Goal: Information Seeking & Learning: Learn about a topic

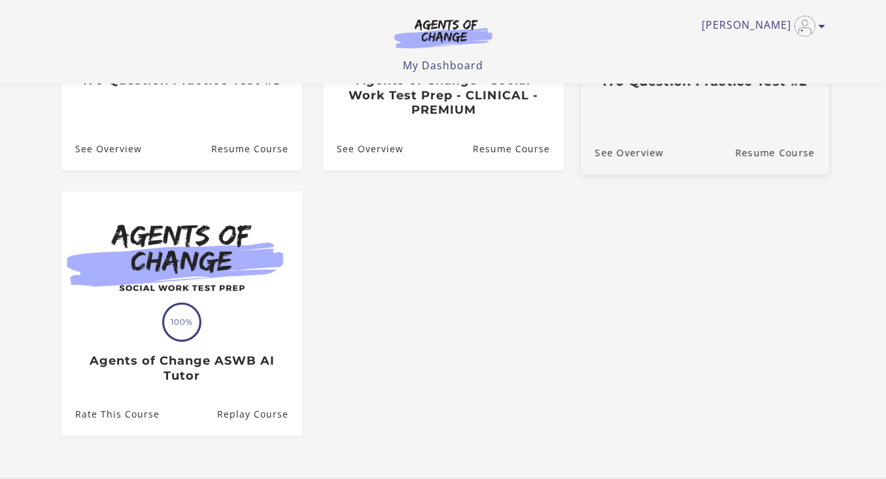
scroll to position [290, 0]
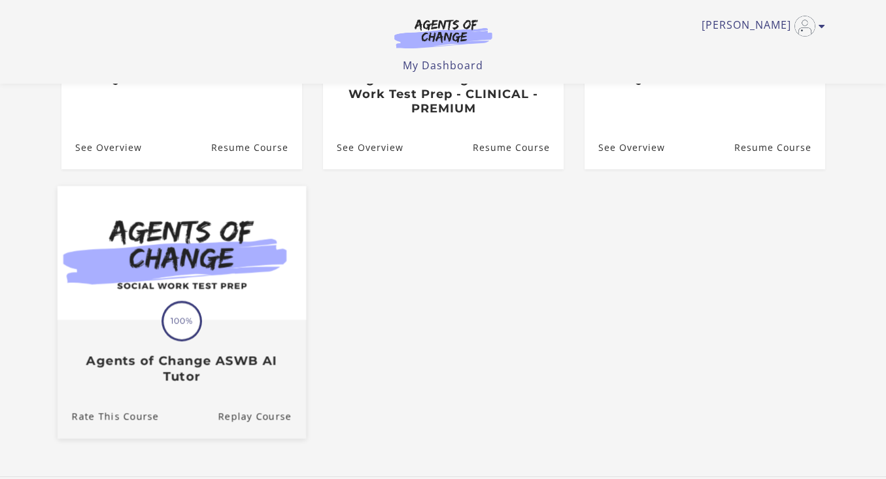
click at [268, 231] on img at bounding box center [181, 253] width 249 height 134
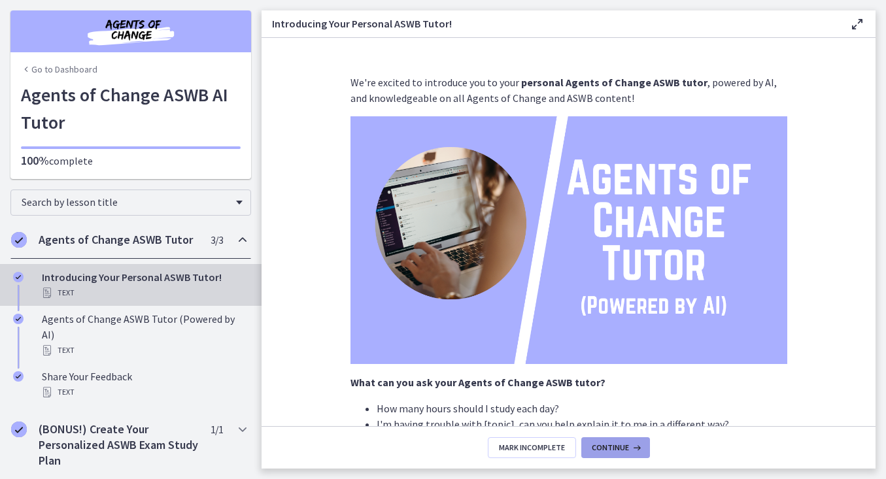
click at [622, 445] on span "Continue" at bounding box center [610, 448] width 37 height 10
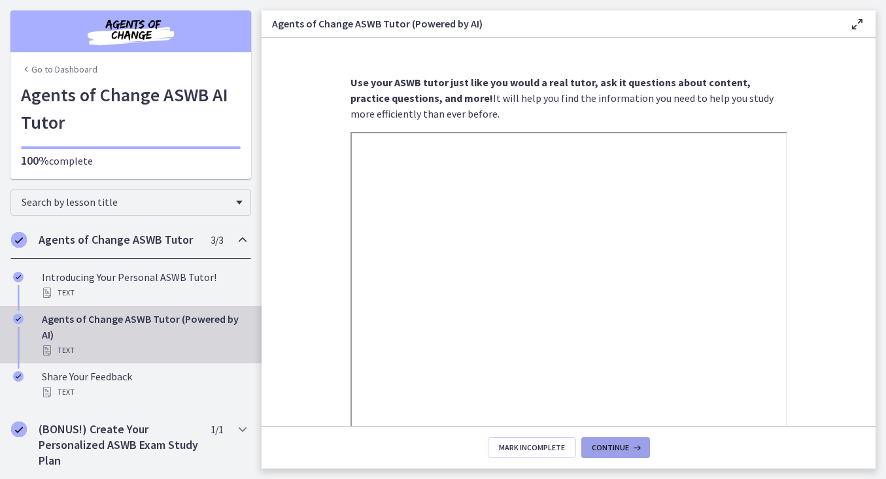
click at [622, 442] on button "Continue" at bounding box center [615, 448] width 69 height 21
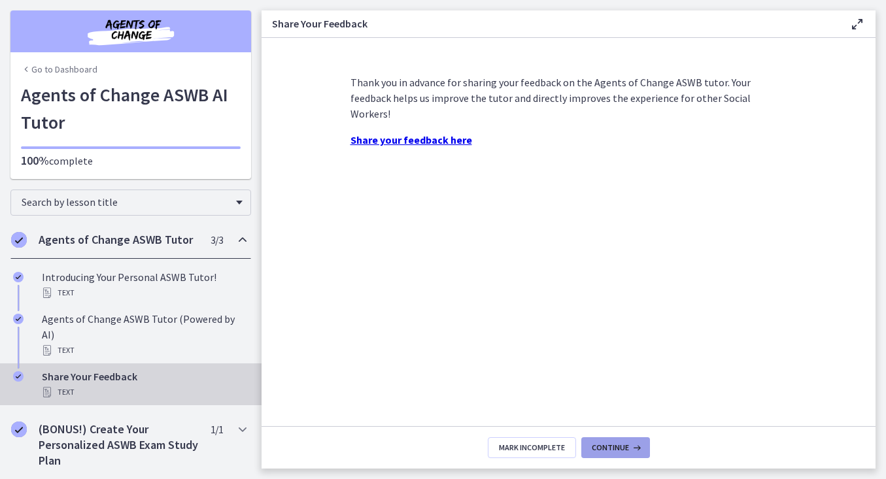
click at [622, 443] on span "Continue" at bounding box center [610, 448] width 37 height 10
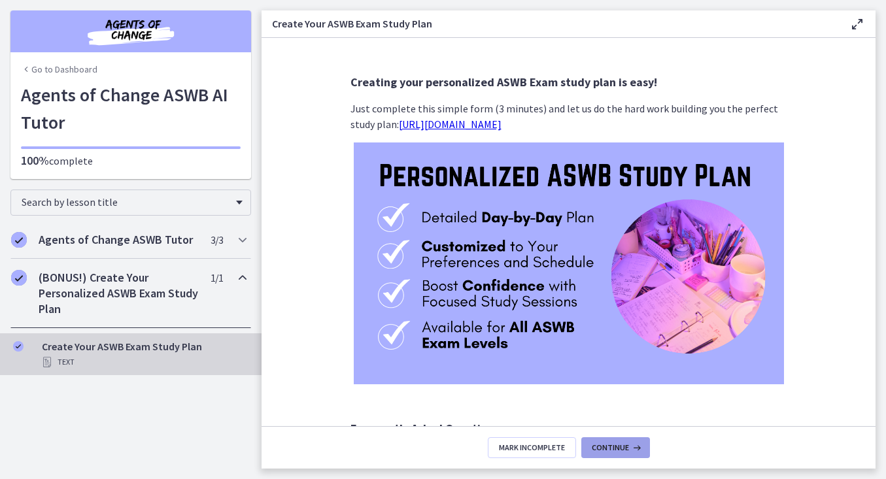
click at [622, 443] on span "Continue" at bounding box center [610, 448] width 37 height 10
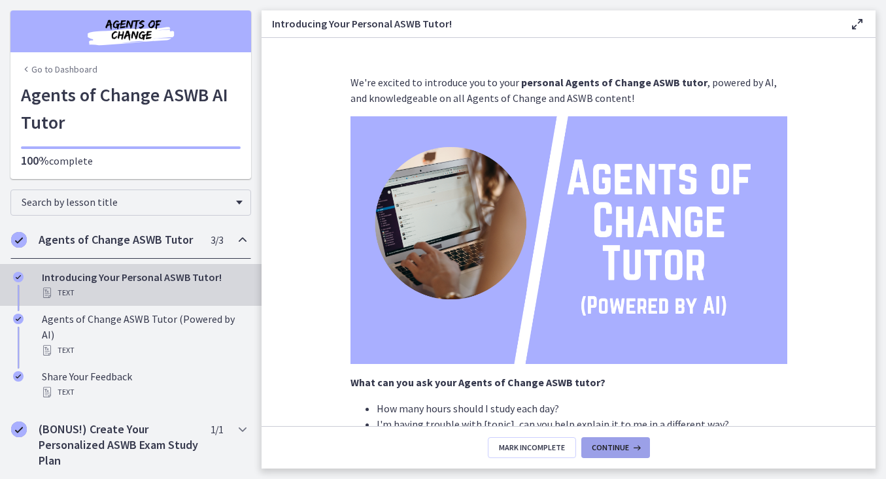
click at [622, 443] on span "Continue" at bounding box center [610, 448] width 37 height 10
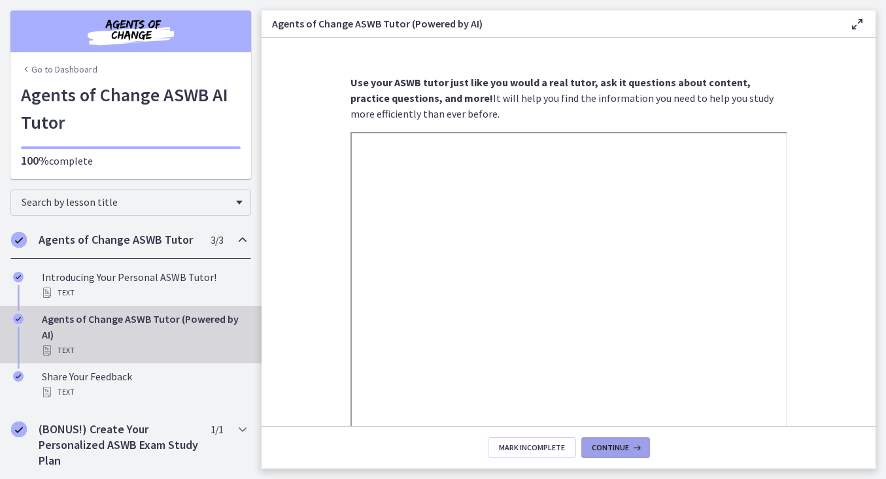
click at [622, 443] on span "Continue" at bounding box center [610, 448] width 37 height 10
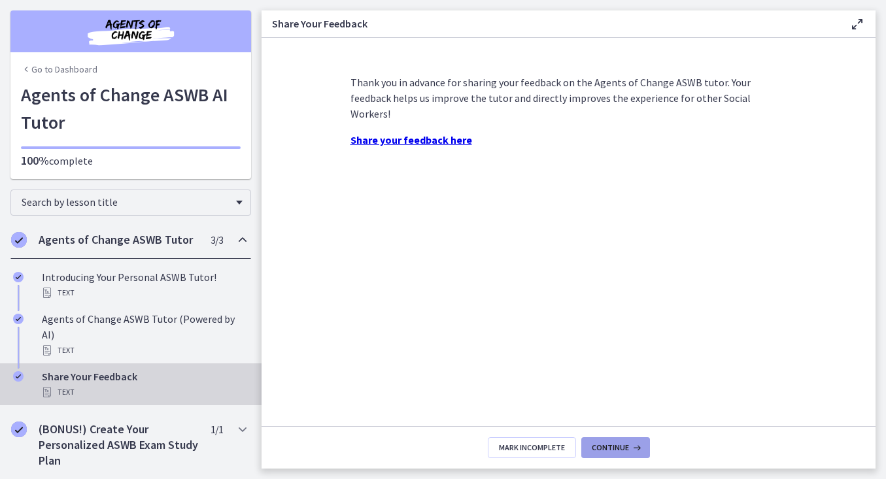
click at [622, 443] on span "Continue" at bounding box center [610, 448] width 37 height 10
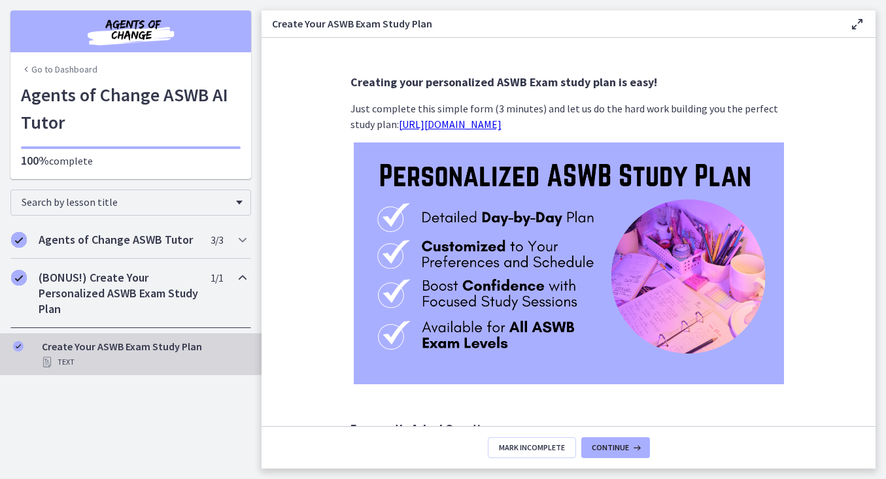
click at [168, 284] on h2 "(BONUS!) Create Your Personalized ASWB Exam Study Plan" at bounding box center [119, 293] width 160 height 47
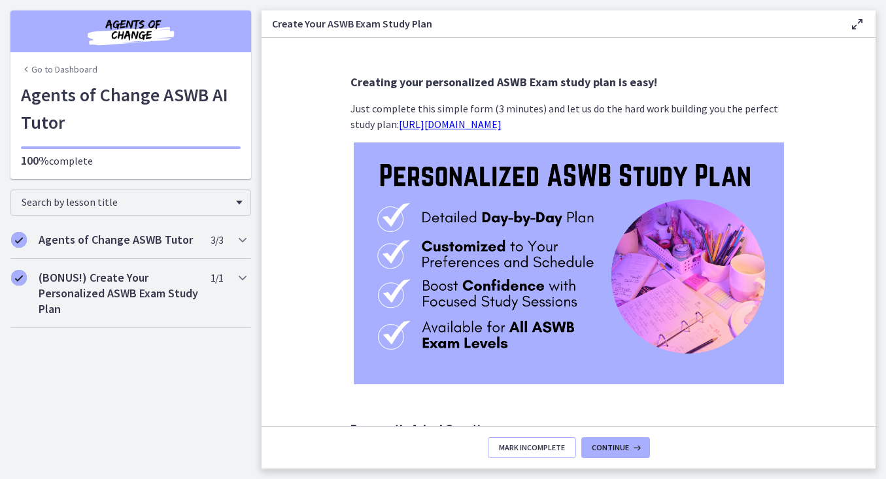
click at [532, 454] on button "Mark Incomplete" at bounding box center [532, 448] width 88 height 21
click at [131, 245] on h2 "Agents of Change ASWB Tutor" at bounding box center [119, 240] width 160 height 16
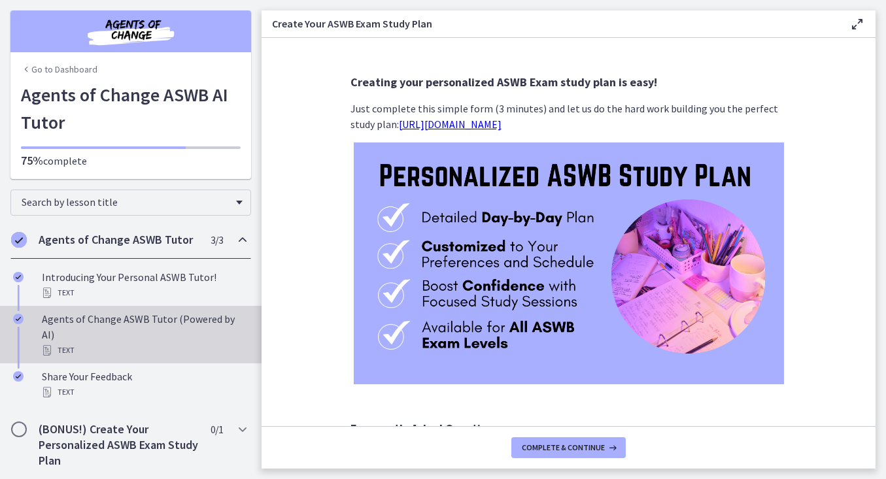
click at [199, 319] on div "Agents of Change ASWB Tutor (Powered by AI) Text" at bounding box center [144, 334] width 204 height 47
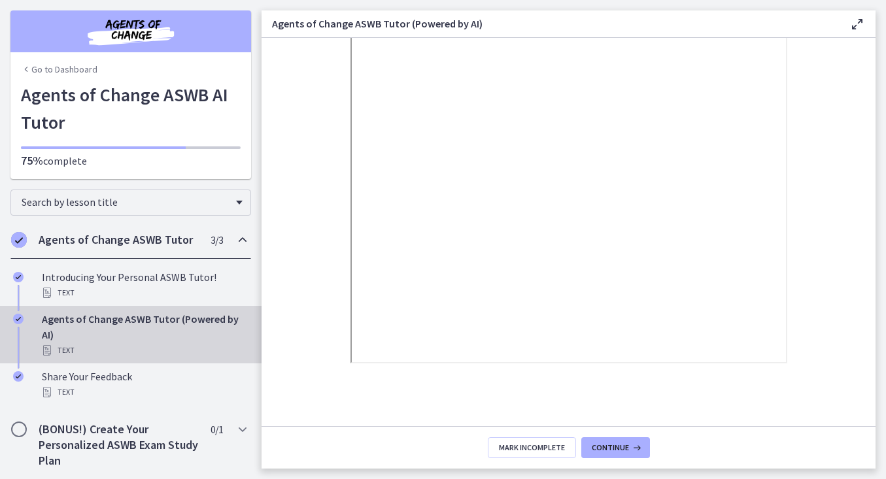
scroll to position [230, 0]
